Goal: Answer question/provide support: Share knowledge or assist other users

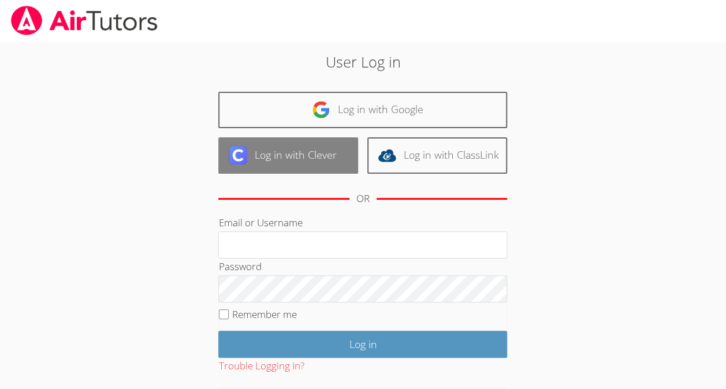
click at [317, 159] on link "Log in with Clever" at bounding box center [288, 155] width 140 height 36
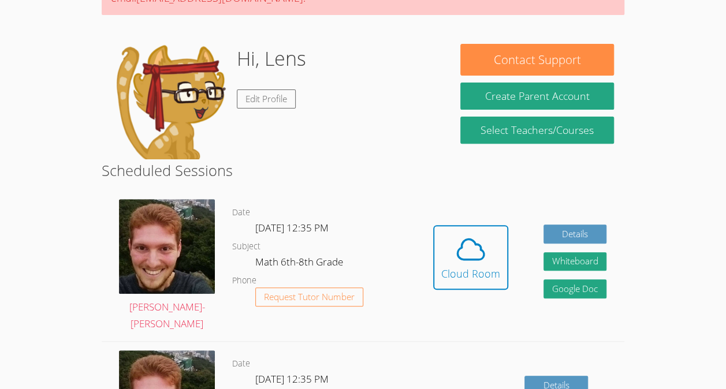
scroll to position [171, 0]
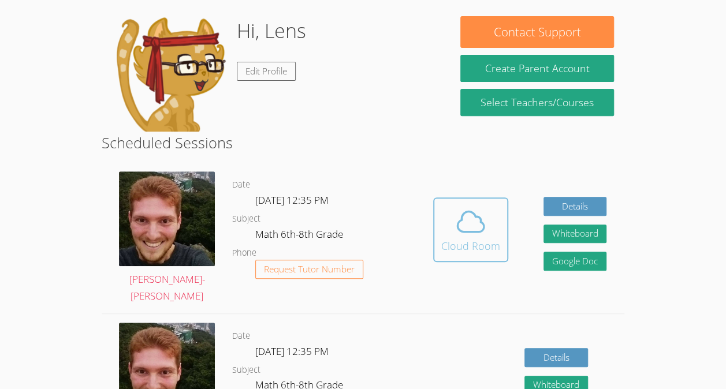
click at [473, 227] on icon at bounding box center [470, 221] width 32 height 32
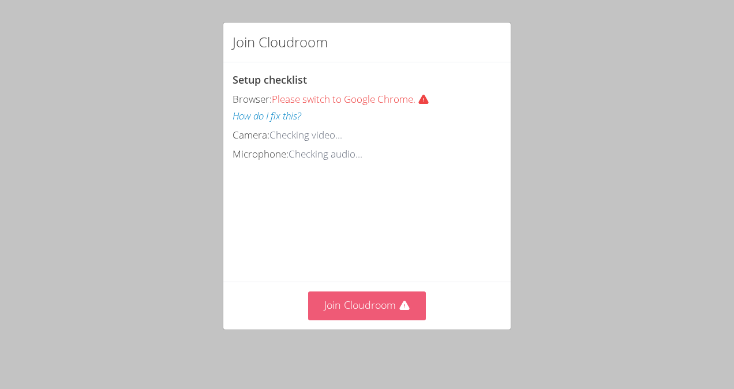
click at [399, 307] on icon at bounding box center [404, 305] width 10 height 9
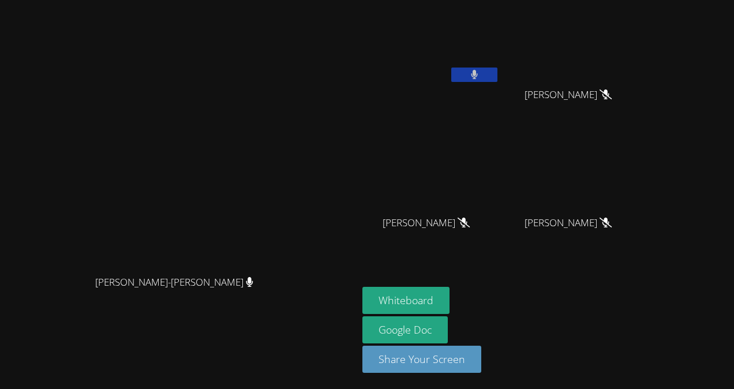
click at [479, 72] on icon at bounding box center [475, 75] width 8 height 10
click at [450, 301] on button "Whiteboard" at bounding box center [405, 300] width 87 height 27
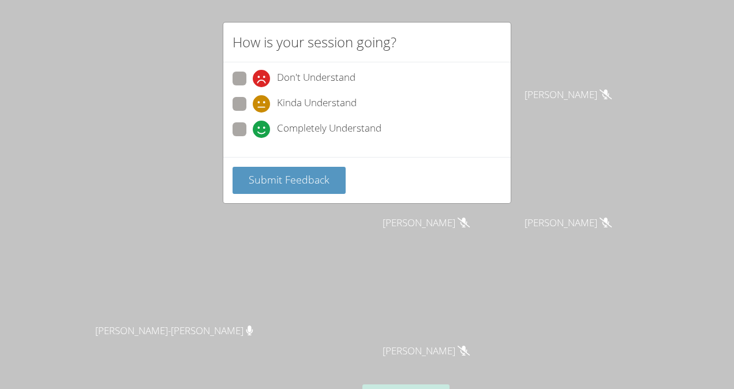
click at [212, 112] on div "How is your session going? Don't Understand Kinda Understand Completely Underst…" at bounding box center [367, 194] width 734 height 389
click at [253, 138] on span at bounding box center [253, 138] width 0 height 0
click at [253, 127] on input "Completely Understand" at bounding box center [258, 127] width 10 height 10
radio input "true"
click at [269, 182] on span "Submit Feedback" at bounding box center [289, 180] width 81 height 14
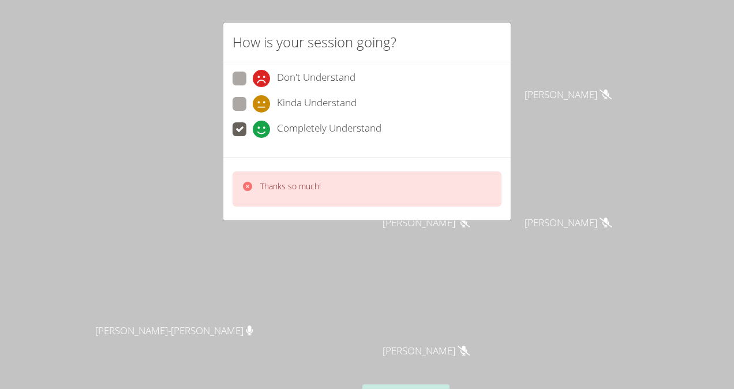
scroll to position [22, 0]
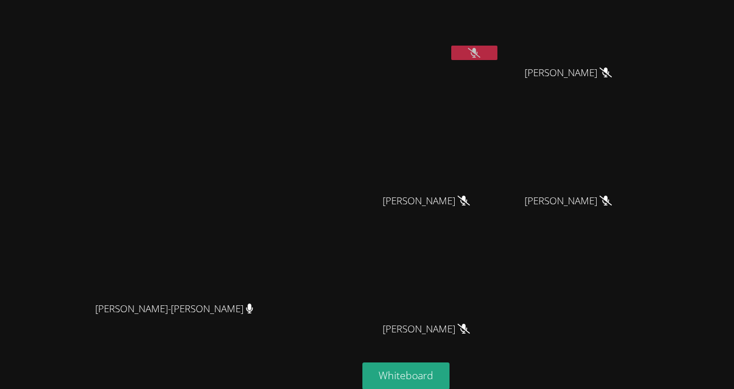
click at [498, 58] on button at bounding box center [474, 53] width 46 height 14
click at [498, 53] on button at bounding box center [474, 53] width 46 height 14
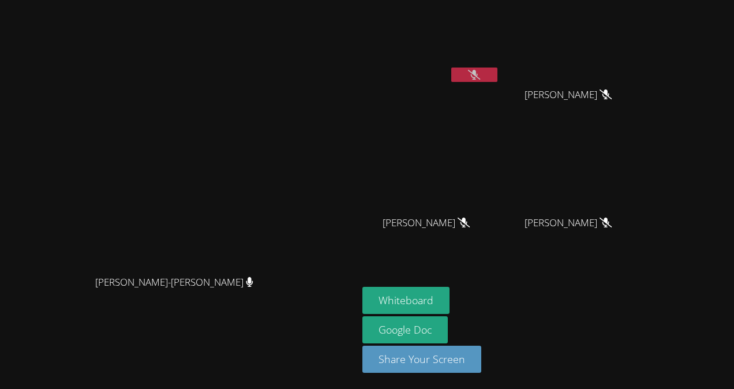
scroll to position [0, 0]
